Goal: Navigation & Orientation: Find specific page/section

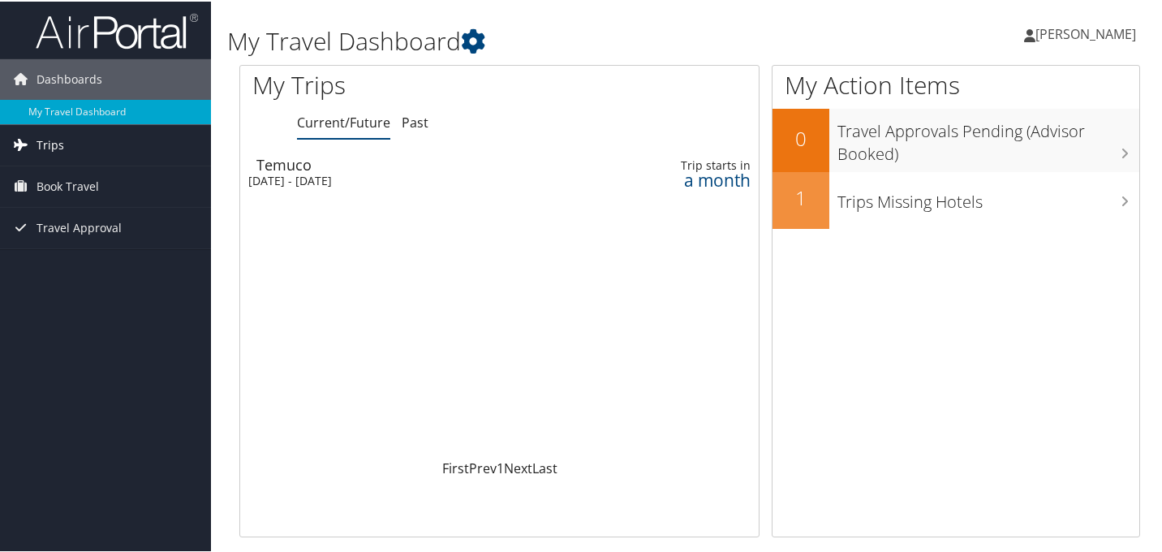
click at [39, 140] on span "Trips" at bounding box center [51, 143] width 28 height 41
click at [1112, 85] on icon at bounding box center [1123, 83] width 48 height 28
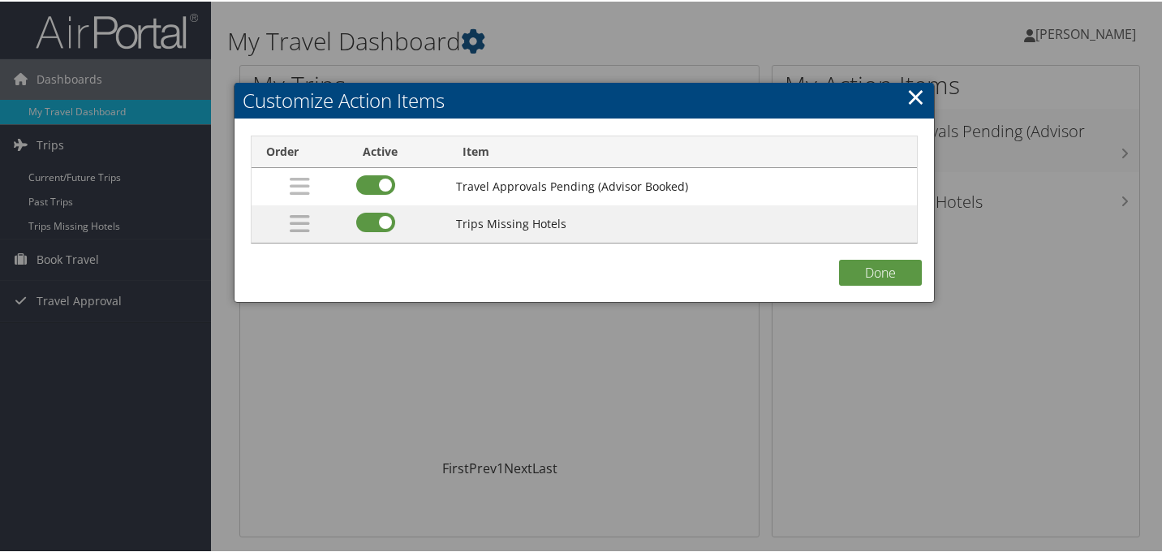
click at [912, 96] on link "×" at bounding box center [916, 95] width 19 height 32
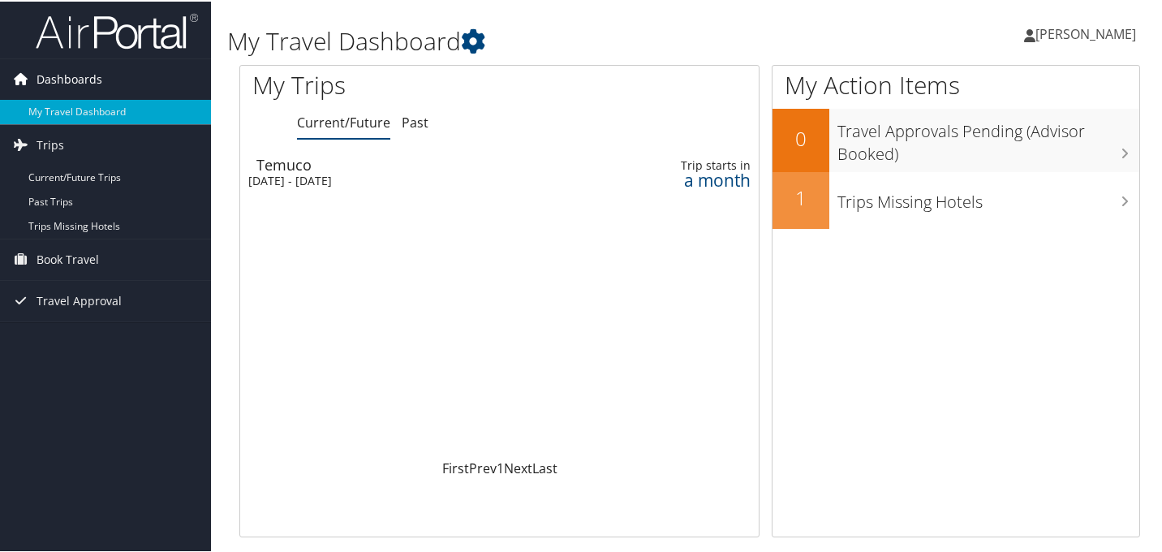
click at [71, 75] on span "Dashboards" at bounding box center [70, 78] width 66 height 41
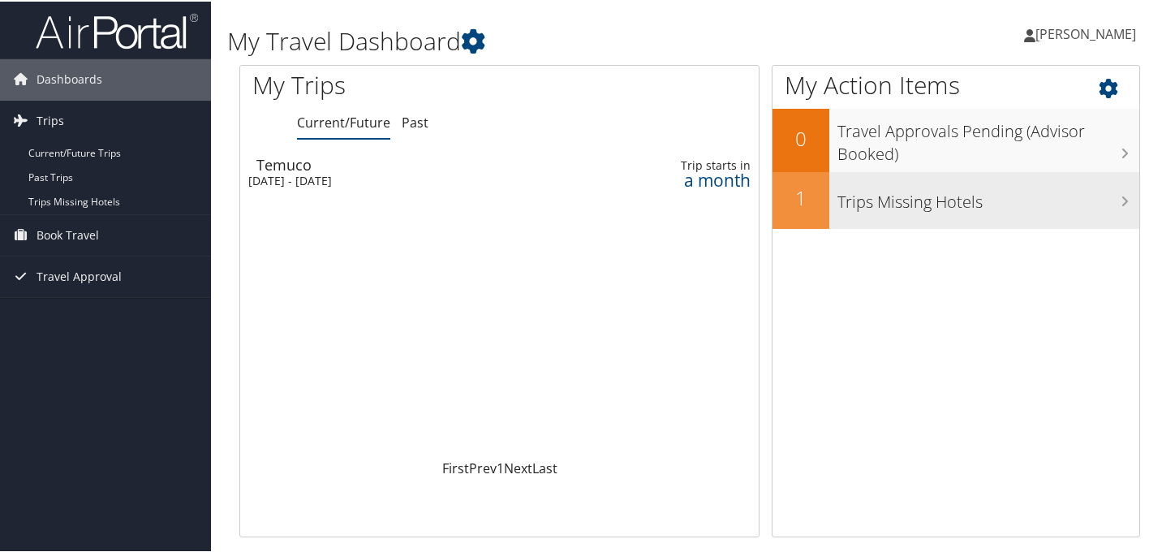
click at [1028, 202] on h3 "Trips Missing Hotels" at bounding box center [989, 196] width 302 height 31
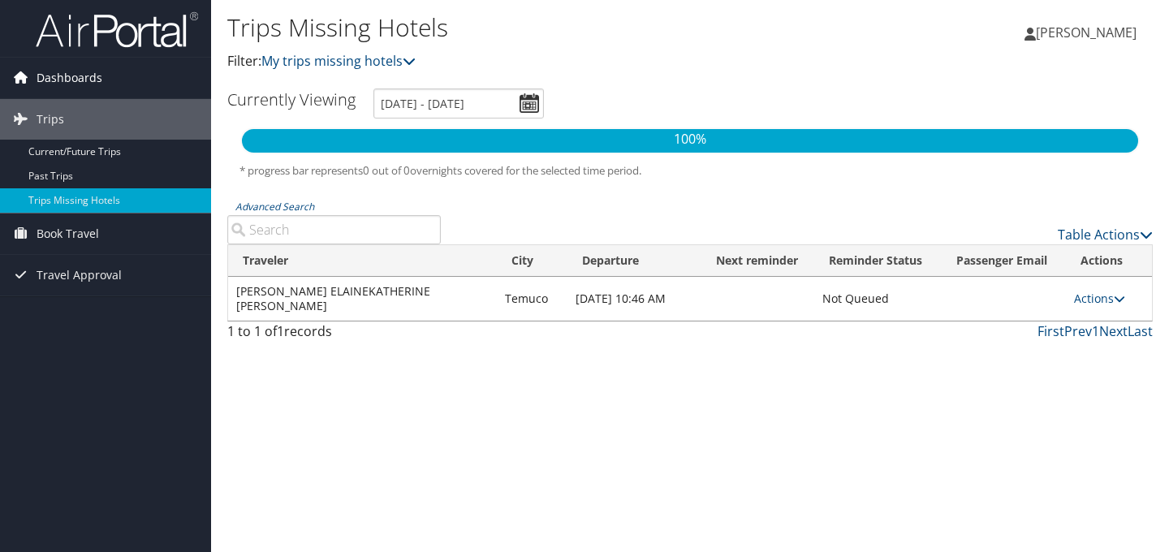
click at [82, 75] on span "Dashboards" at bounding box center [70, 78] width 66 height 41
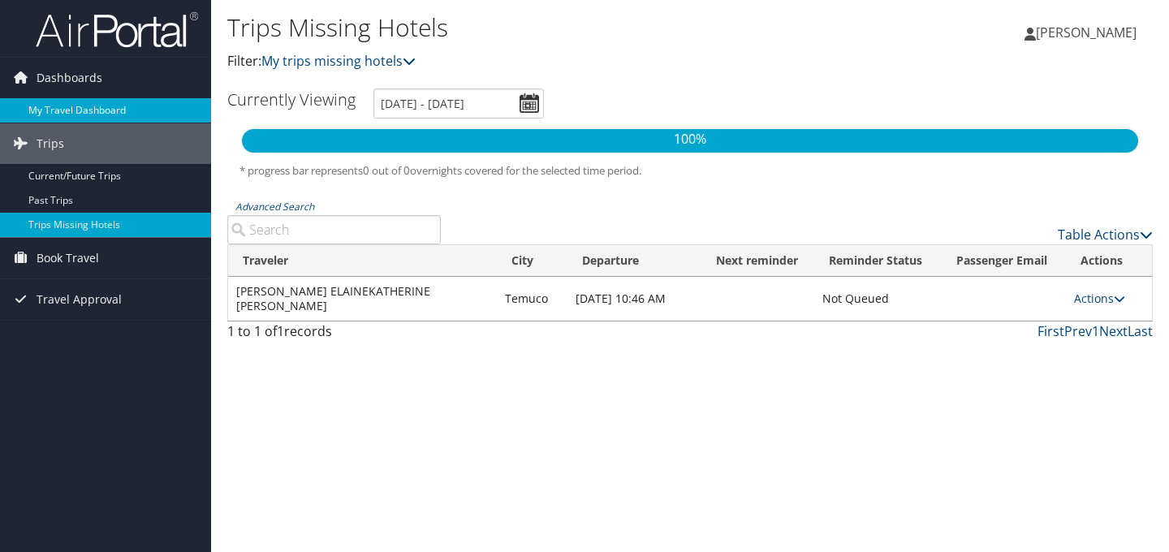
click at [82, 103] on link "My Travel Dashboard" at bounding box center [105, 110] width 211 height 24
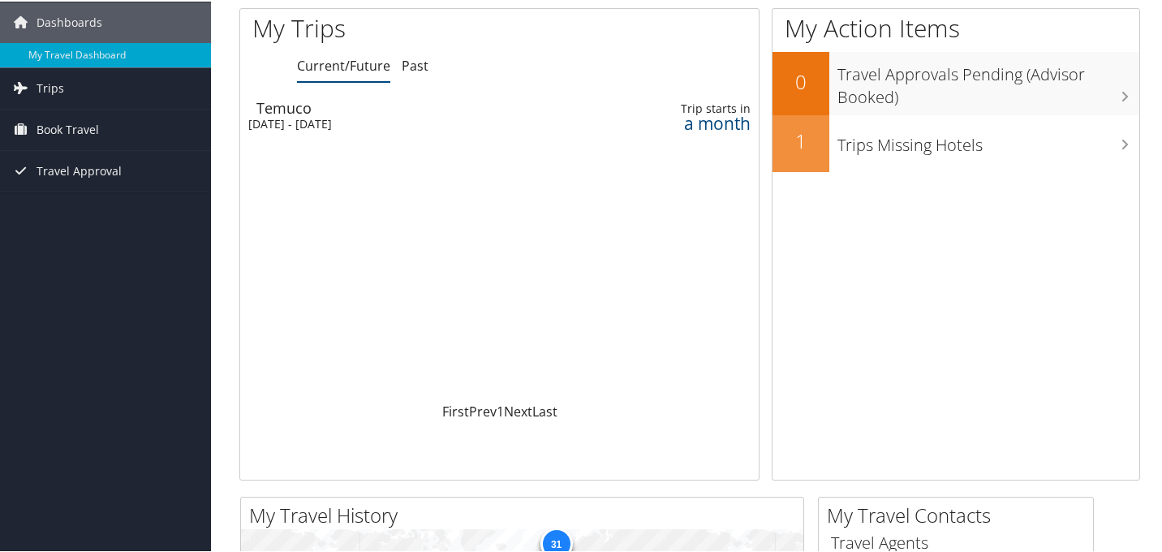
scroll to position [53, 0]
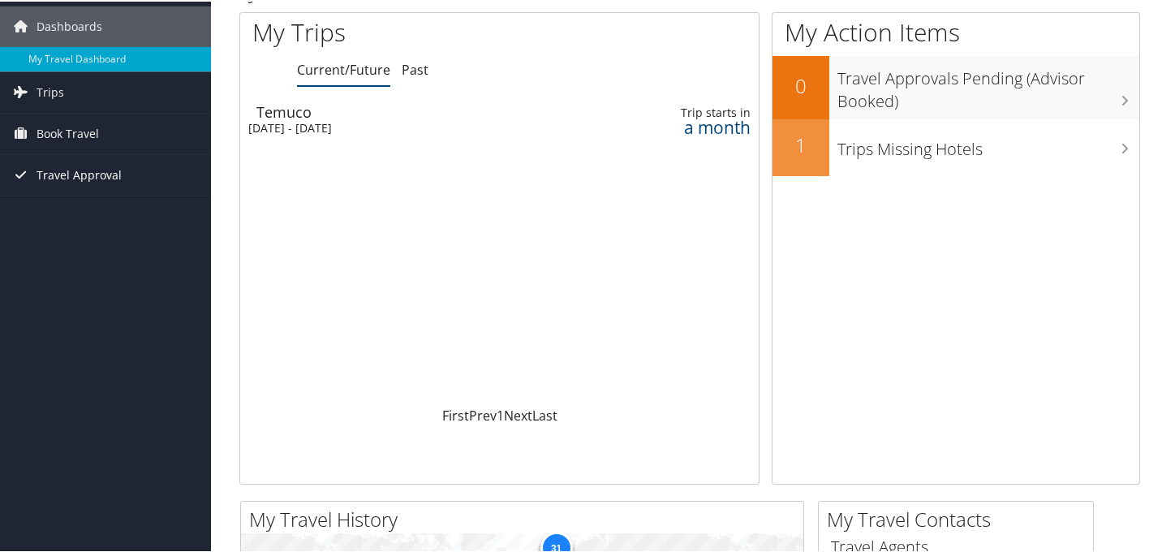
click at [97, 169] on span "Travel Approval" at bounding box center [79, 173] width 85 height 41
click at [84, 135] on span "Book Travel" at bounding box center [68, 132] width 62 height 41
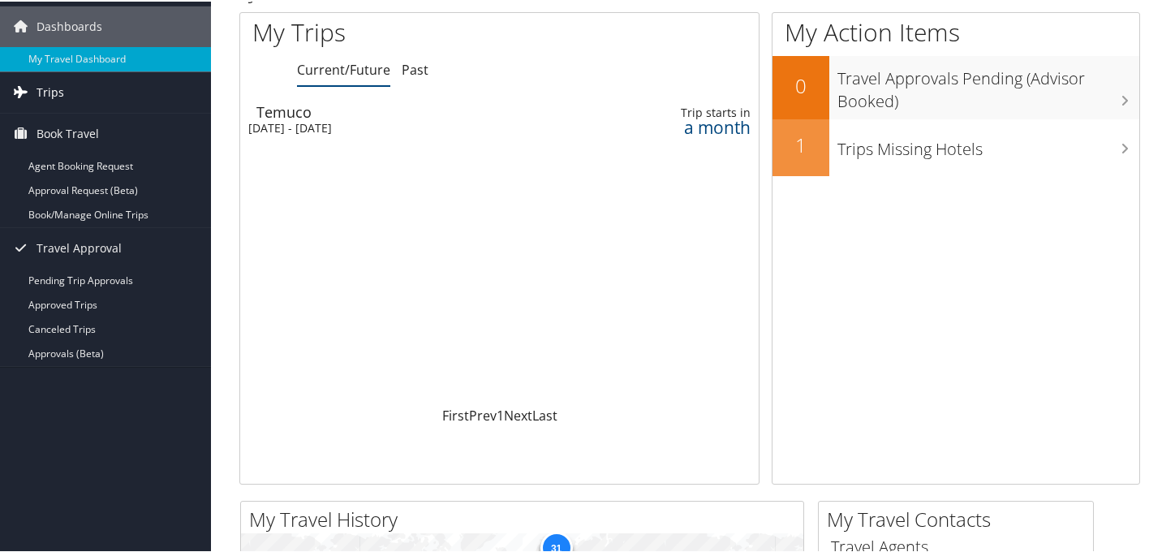
click at [61, 85] on span "Trips" at bounding box center [51, 91] width 28 height 41
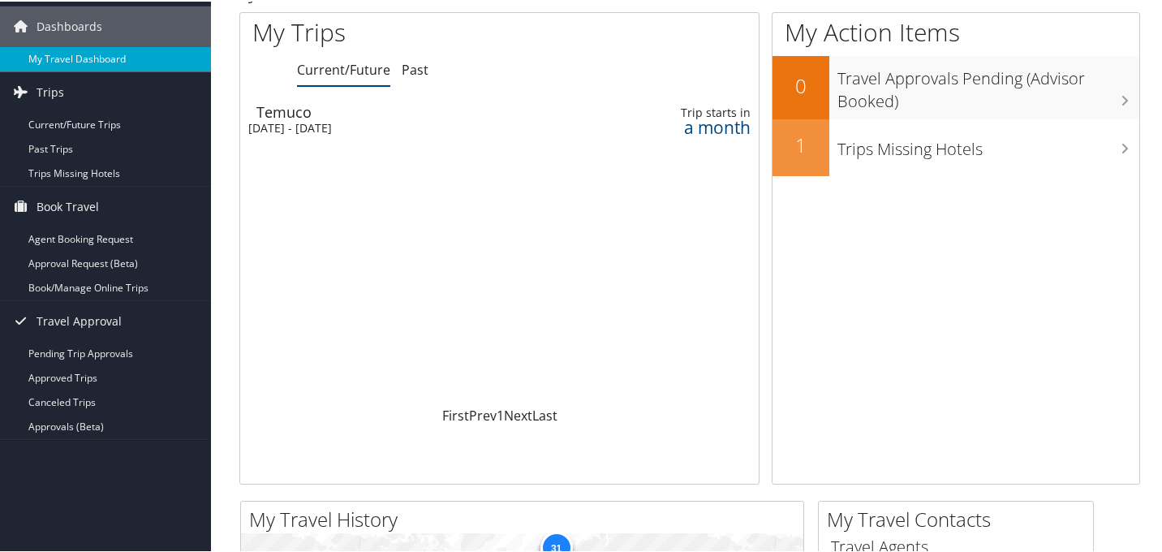
click at [66, 61] on link "My Travel Dashboard" at bounding box center [105, 57] width 211 height 24
